Goal: Task Accomplishment & Management: Manage account settings

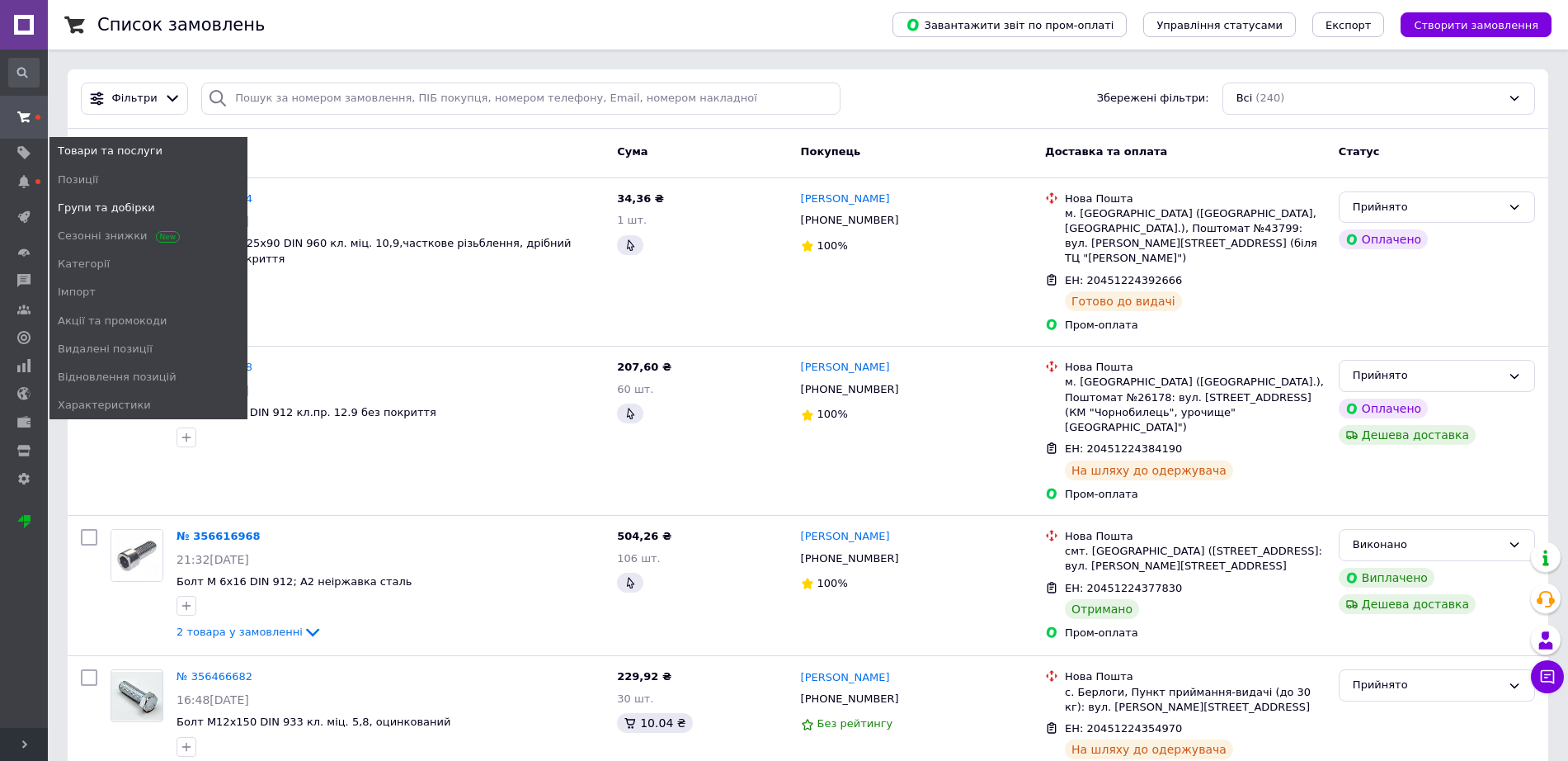
click at [109, 209] on span "Групи та добірки" at bounding box center [106, 208] width 97 height 15
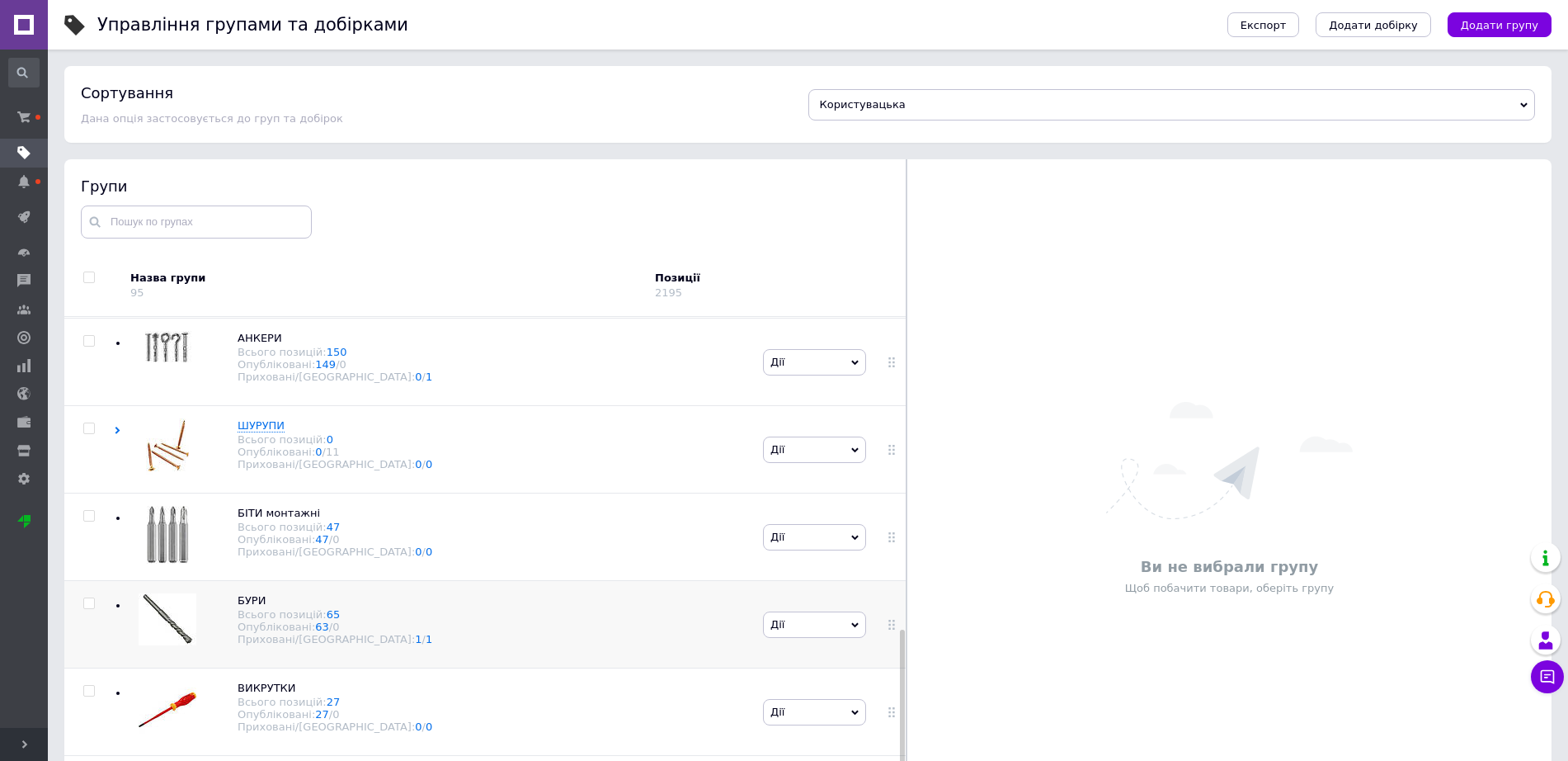
scroll to position [93, 0]
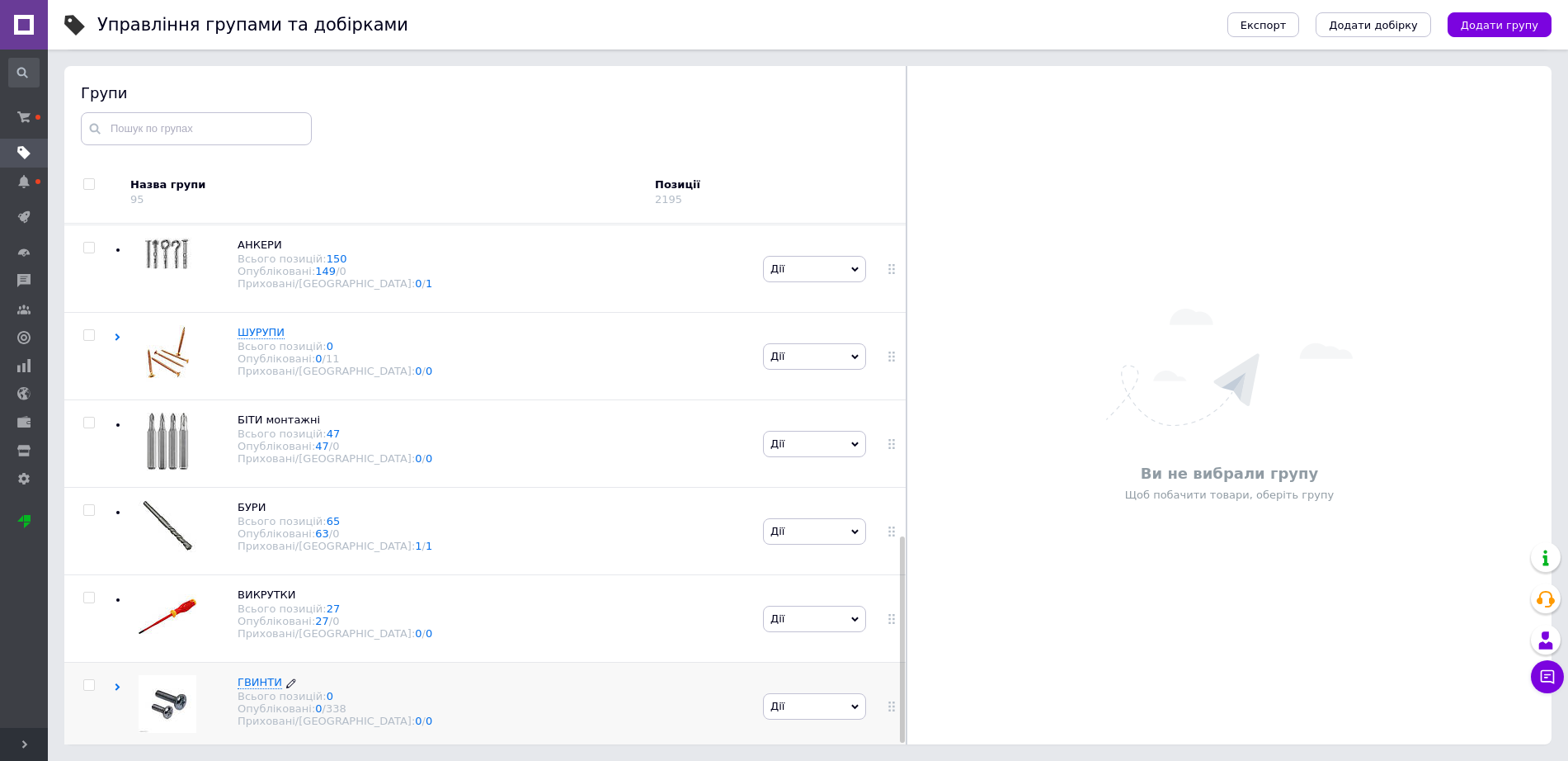
click at [259, 677] on span "ГВИНТИ" at bounding box center [259, 682] width 45 height 13
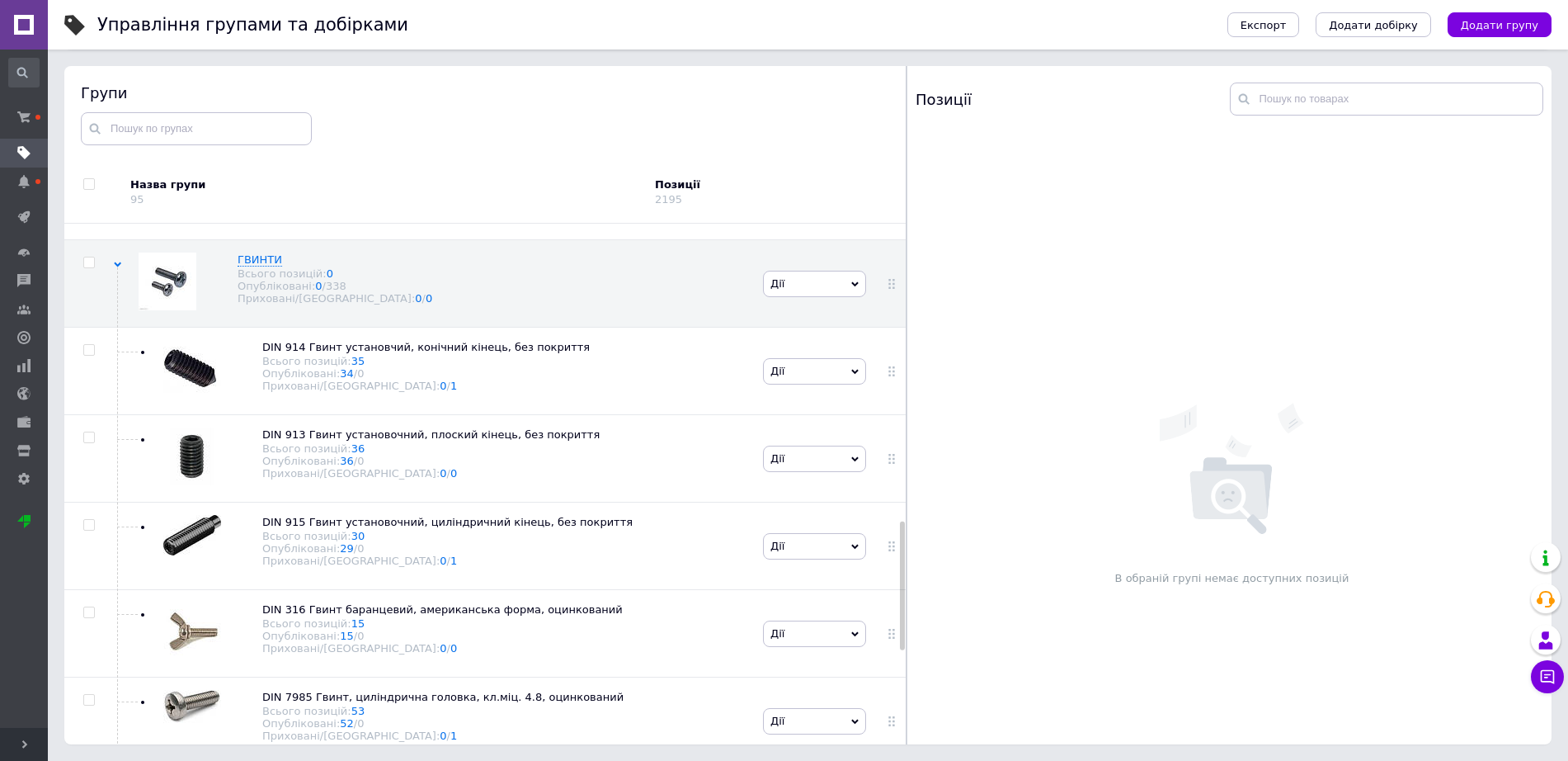
scroll to position [1573, 0]
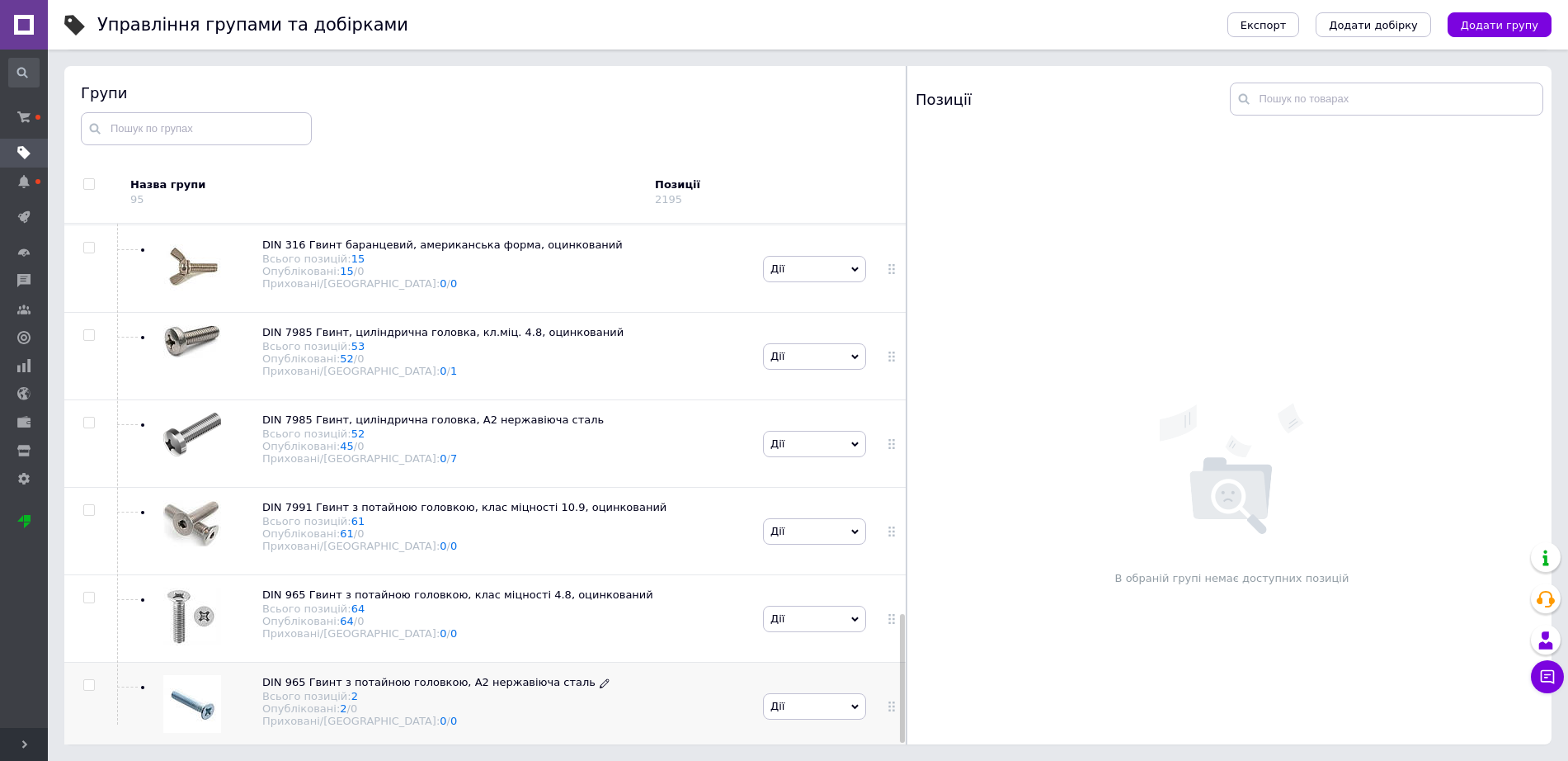
click at [405, 681] on span "DIN 965 Гвинт з потайною головкою, А2 нержавіюча сталь" at bounding box center [429, 682] width 334 height 13
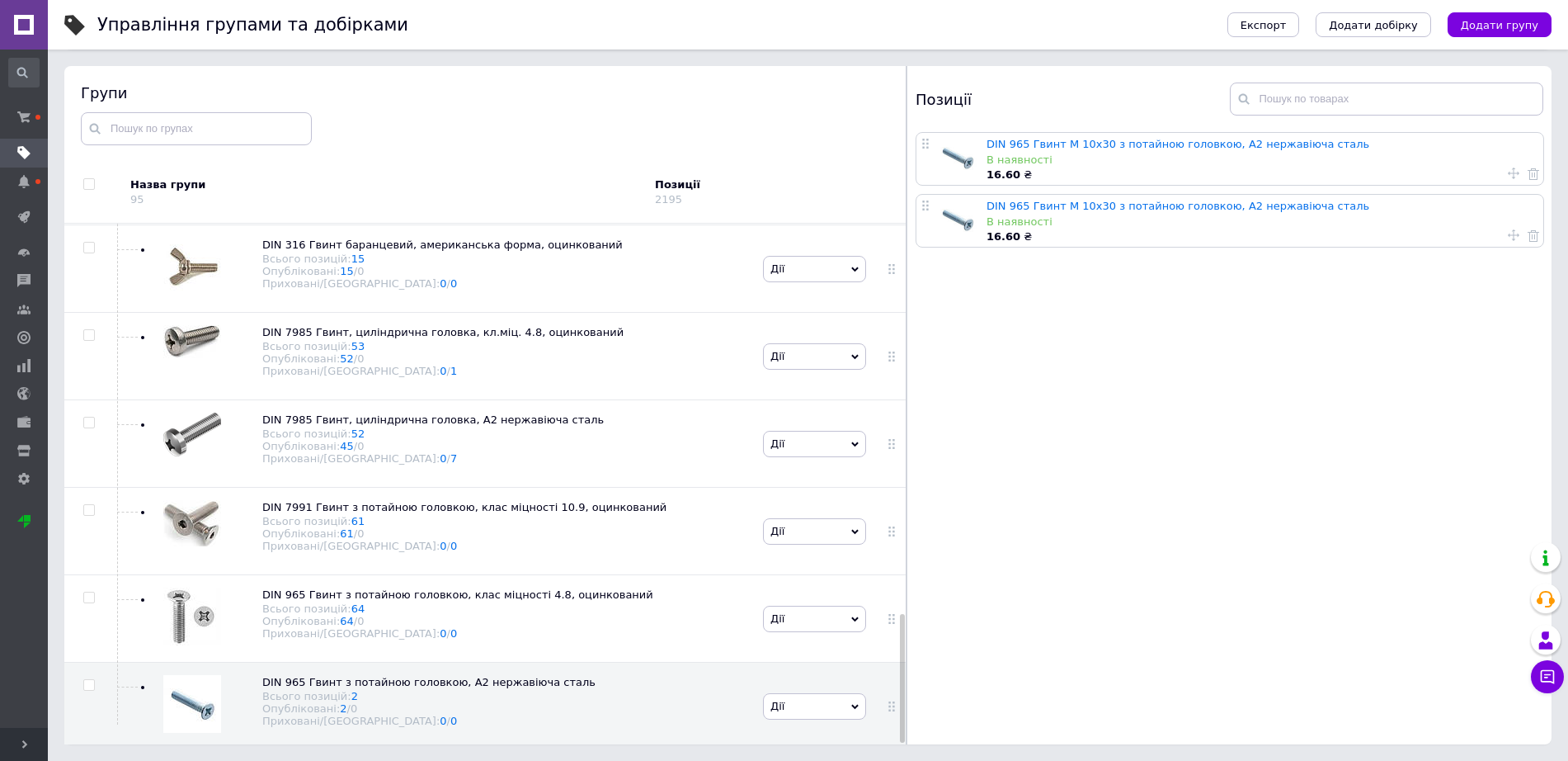
click at [1078, 149] on link "DIN 965 Гвинт М 10х30 з потайною головкою, А2 нержавіюча сталь" at bounding box center [1178, 144] width 383 height 13
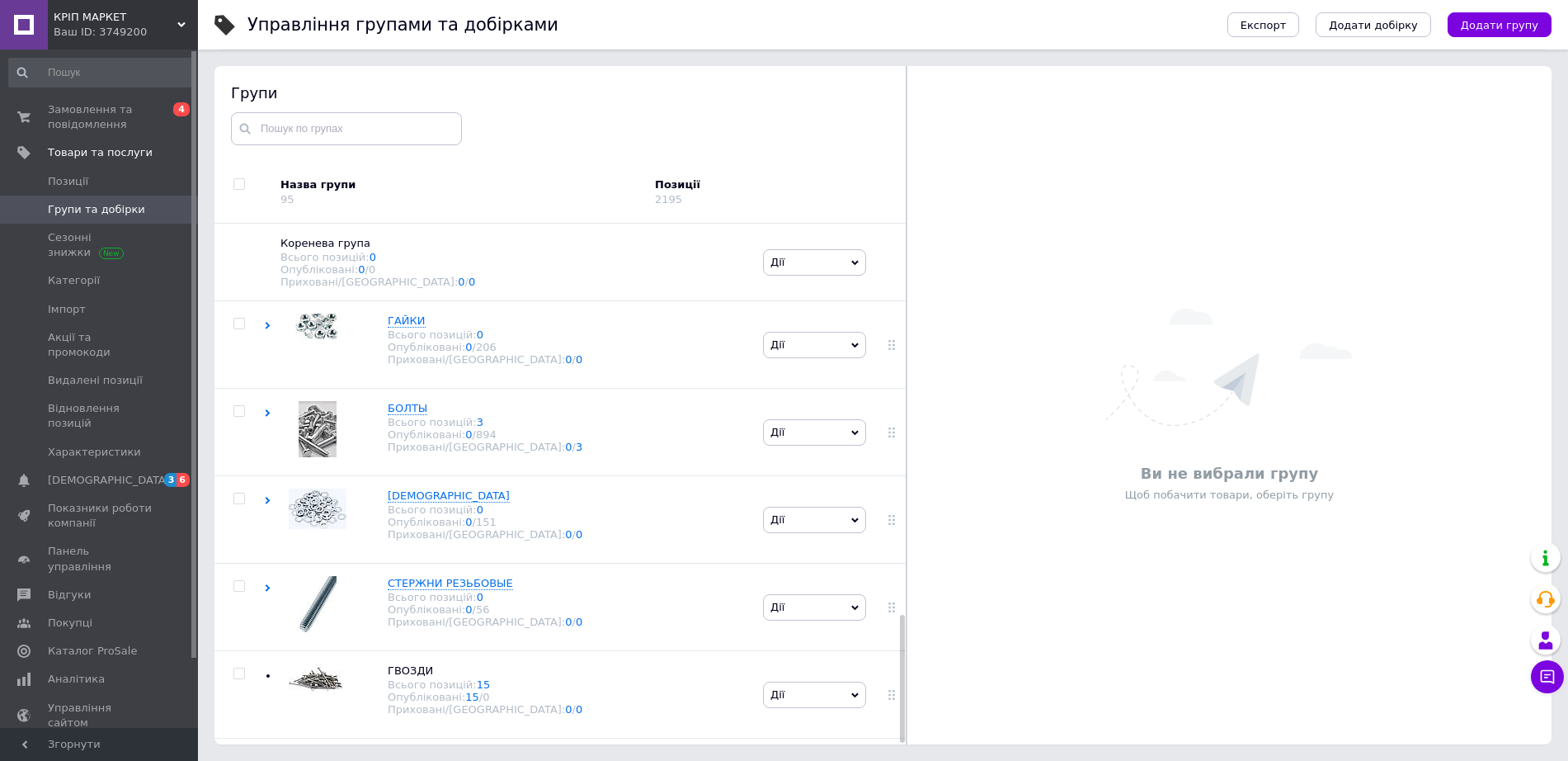
scroll to position [5, 0]
